Goal: Task Accomplishment & Management: Use online tool/utility

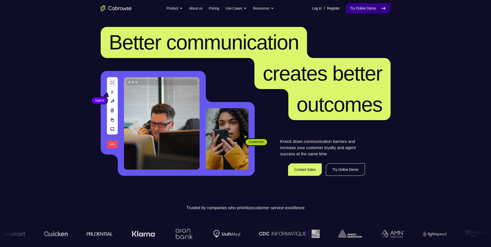
click at [369, 10] on link "Try Online Demo" at bounding box center [368, 8] width 45 height 10
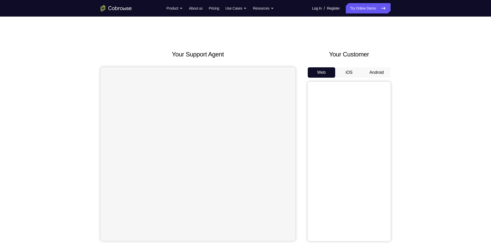
click at [373, 73] on button "Android" at bounding box center [377, 72] width 28 height 10
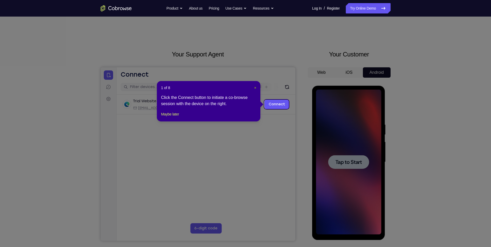
click at [254, 88] on span "×" at bounding box center [255, 88] width 2 height 4
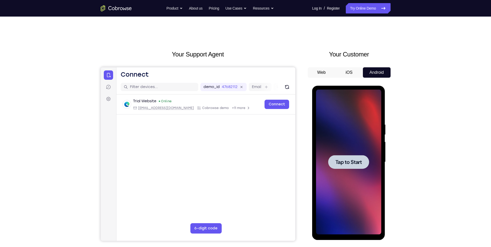
click at [352, 190] on div at bounding box center [348, 162] width 65 height 145
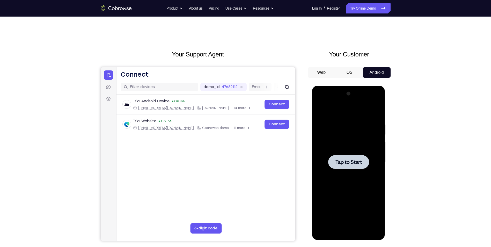
drag, startPoint x: 226, startPoint y: 74, endPoint x: 228, endPoint y: 70, distance: 4.6
click at [226, 73] on header "Open main menu Connect" at bounding box center [205, 73] width 179 height 12
click at [372, 175] on div at bounding box center [348, 162] width 65 height 145
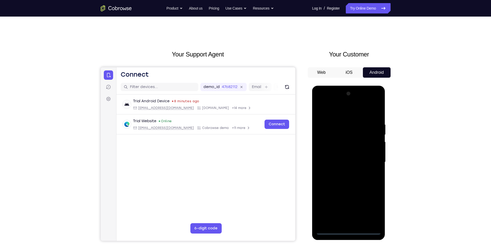
click at [349, 230] on div at bounding box center [348, 162] width 65 height 145
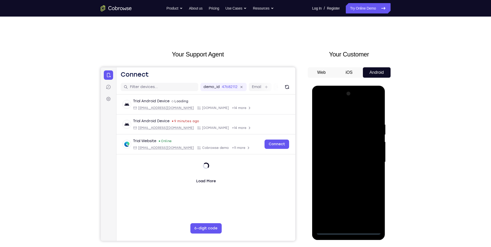
click at [348, 230] on div at bounding box center [348, 162] width 65 height 145
click at [372, 209] on div at bounding box center [348, 162] width 65 height 145
click at [347, 109] on div at bounding box center [348, 162] width 65 height 145
click at [373, 164] on div at bounding box center [348, 162] width 65 height 145
click at [344, 170] on div at bounding box center [348, 162] width 65 height 145
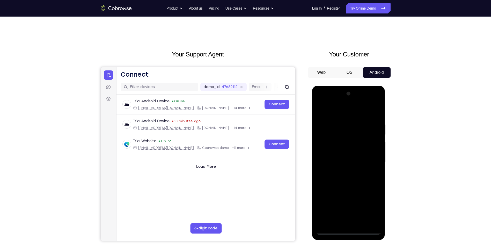
click at [344, 172] on div at bounding box center [348, 162] width 65 height 145
click at [344, 151] on div at bounding box center [348, 162] width 65 height 145
drag, startPoint x: 366, startPoint y: 150, endPoint x: 367, endPoint y: 130, distance: 19.4
click at [367, 131] on div at bounding box center [348, 162] width 65 height 145
click at [340, 151] on div at bounding box center [348, 162] width 65 height 145
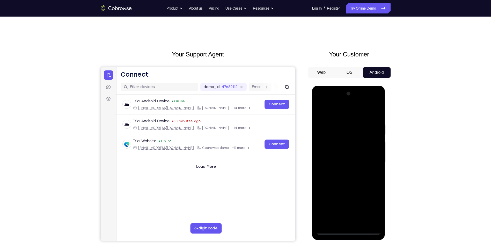
click at [346, 148] on div at bounding box center [348, 162] width 65 height 145
click at [360, 223] on div at bounding box center [348, 162] width 65 height 145
click at [348, 191] on div at bounding box center [348, 162] width 65 height 145
click at [350, 162] on div at bounding box center [348, 162] width 65 height 145
click at [340, 220] on div at bounding box center [348, 162] width 65 height 145
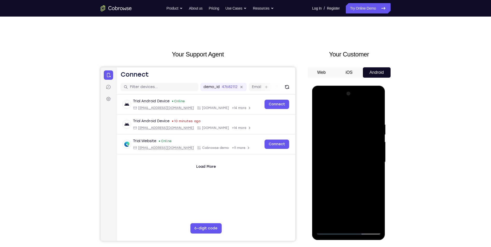
click at [373, 175] on div at bounding box center [348, 162] width 65 height 145
click at [321, 110] on div at bounding box center [348, 162] width 65 height 145
click at [345, 184] on div at bounding box center [348, 162] width 65 height 145
click at [320, 112] on div at bounding box center [348, 162] width 65 height 145
click at [344, 196] on div at bounding box center [348, 162] width 65 height 145
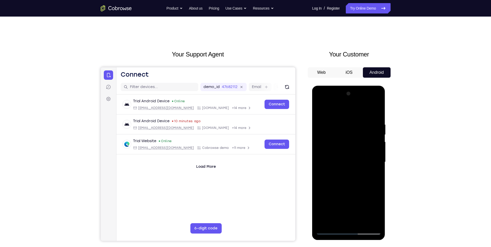
click at [336, 222] on div at bounding box center [348, 162] width 65 height 145
click at [372, 173] on div at bounding box center [348, 162] width 65 height 145
click at [340, 110] on div at bounding box center [348, 162] width 65 height 145
click at [321, 110] on div at bounding box center [348, 162] width 65 height 145
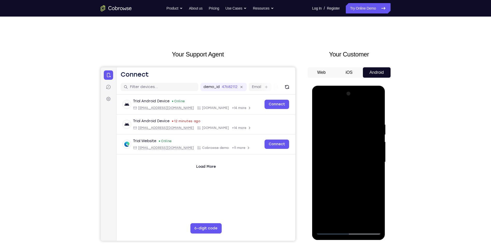
click at [340, 162] on div at bounding box center [348, 162] width 65 height 145
click at [375, 211] on div at bounding box center [348, 162] width 65 height 145
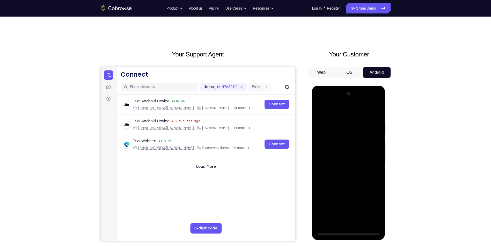
click at [375, 211] on div at bounding box center [348, 162] width 65 height 145
click at [373, 176] on div at bounding box center [348, 162] width 65 height 145
click at [321, 110] on div at bounding box center [348, 162] width 65 height 145
click at [320, 111] on div at bounding box center [348, 162] width 65 height 145
drag, startPoint x: 365, startPoint y: 123, endPoint x: 326, endPoint y: 120, distance: 39.2
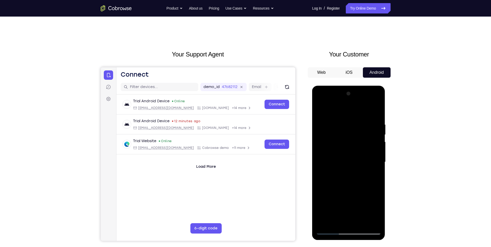
click at [326, 120] on div at bounding box center [348, 162] width 65 height 145
drag, startPoint x: 342, startPoint y: 121, endPoint x: 331, endPoint y: 123, distance: 11.8
click at [331, 123] on div at bounding box center [348, 162] width 65 height 145
